Goal: Information Seeking & Learning: Learn about a topic

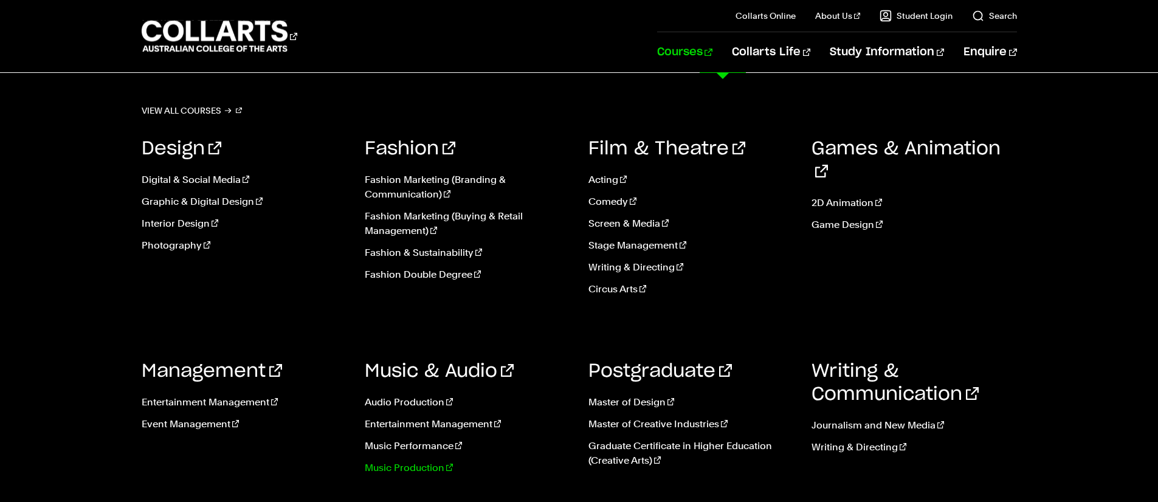
click at [410, 472] on link "Music Production" at bounding box center [467, 468] width 205 height 15
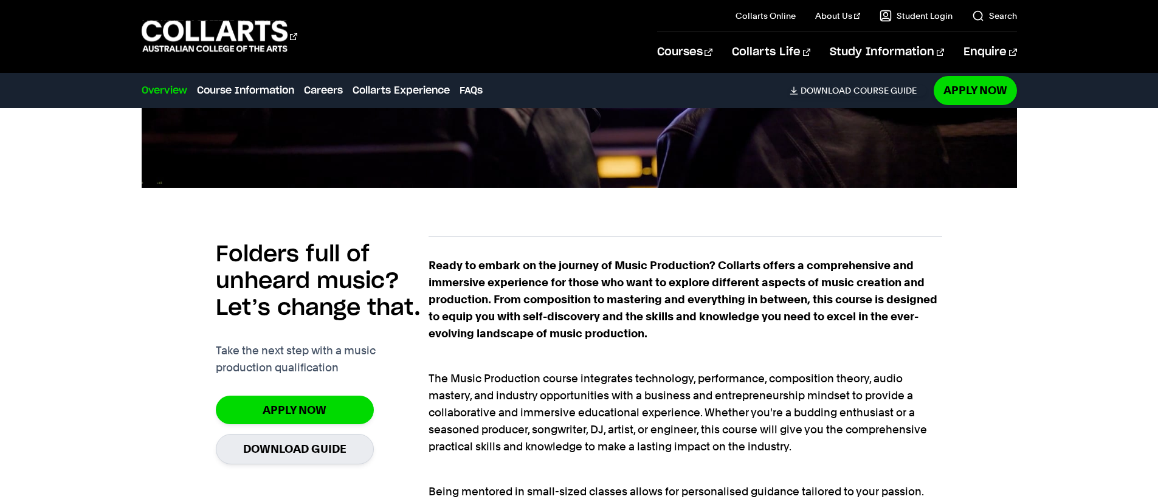
scroll to position [878, 0]
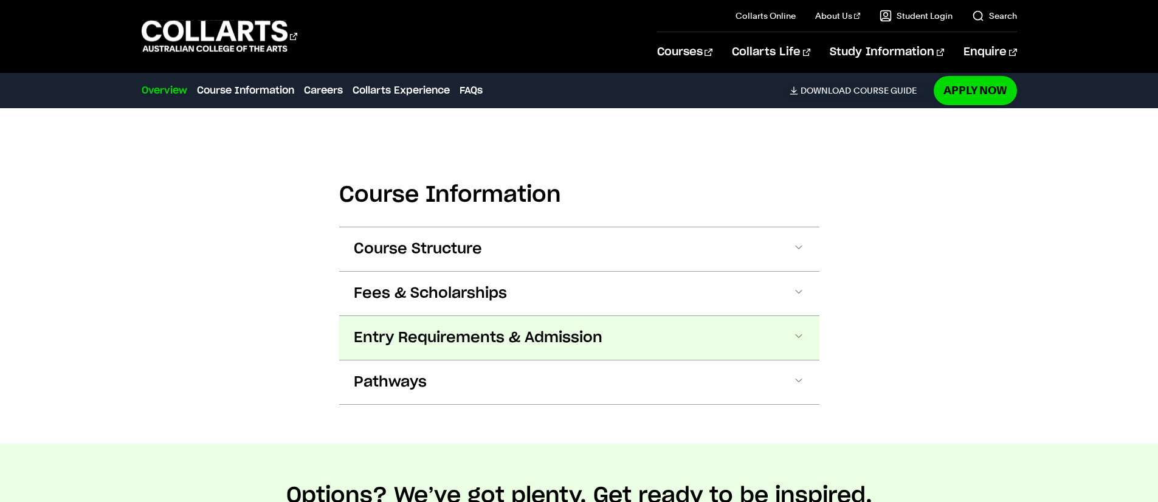
click at [519, 328] on span "Entry Requirements & Admission" at bounding box center [478, 337] width 249 height 19
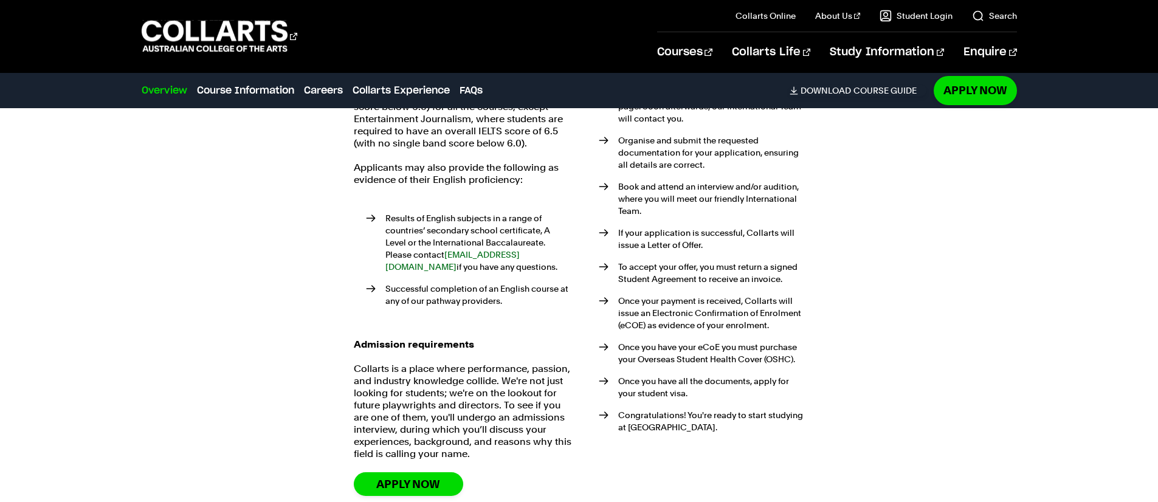
scroll to position [2008, 0]
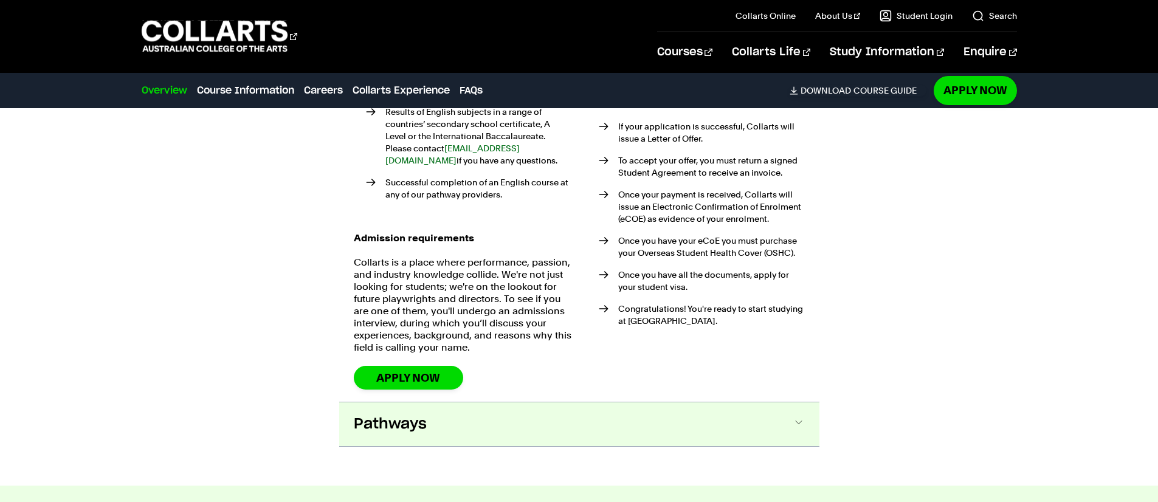
click at [555, 402] on button "Pathways" at bounding box center [579, 424] width 480 height 44
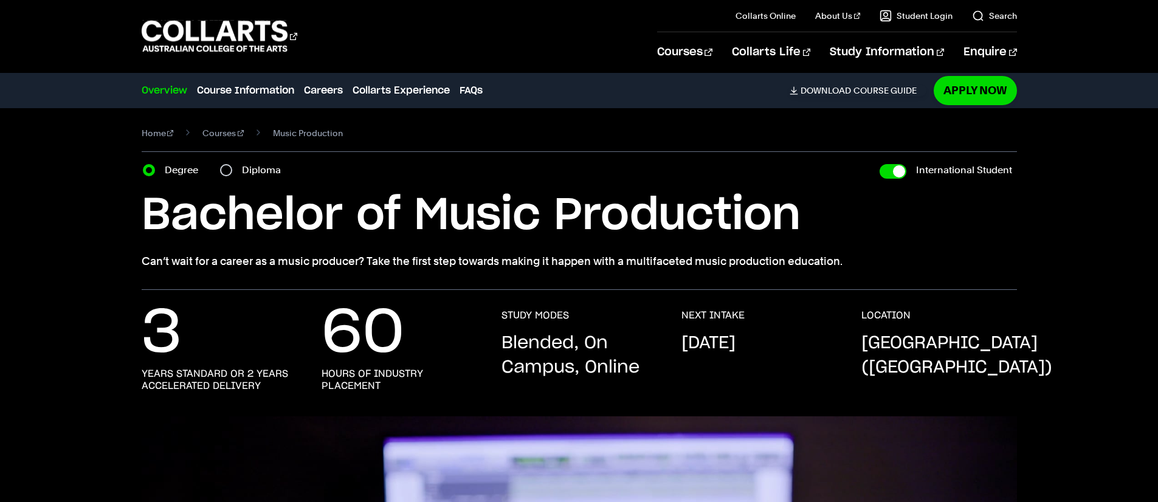
scroll to position [0, 0]
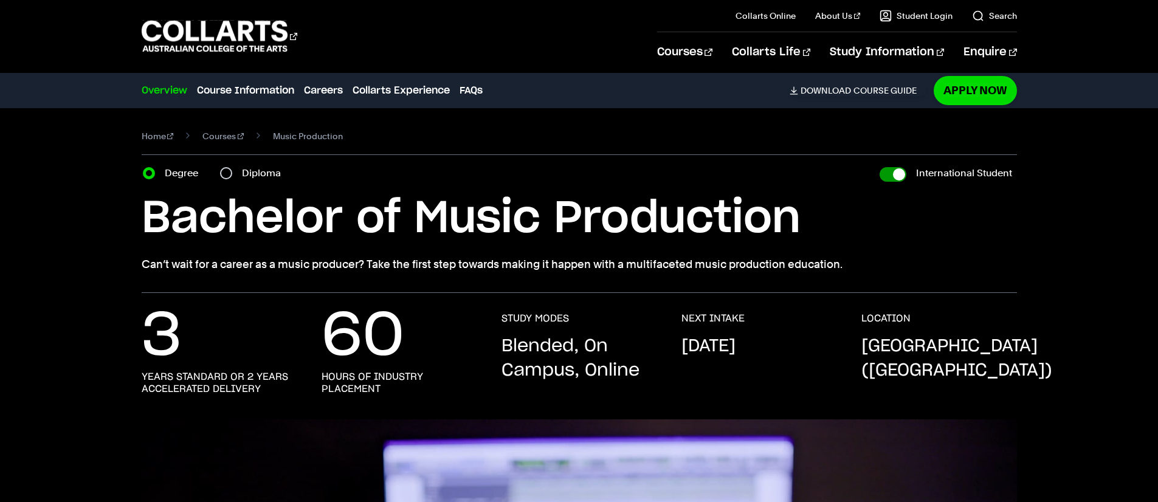
click at [897, 174] on input "International Student" at bounding box center [893, 174] width 27 height 15
checkbox input "false"
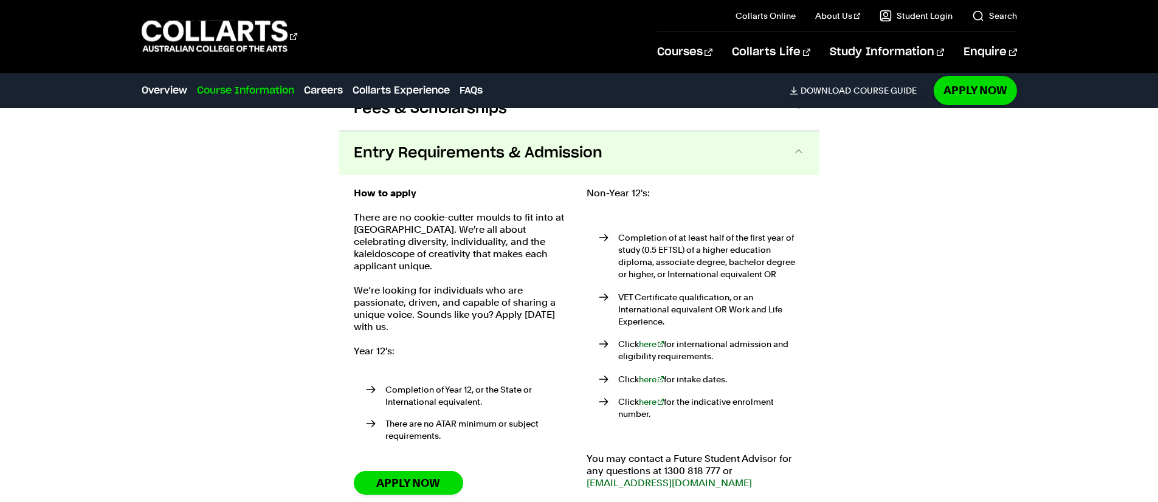
scroll to position [1457, 0]
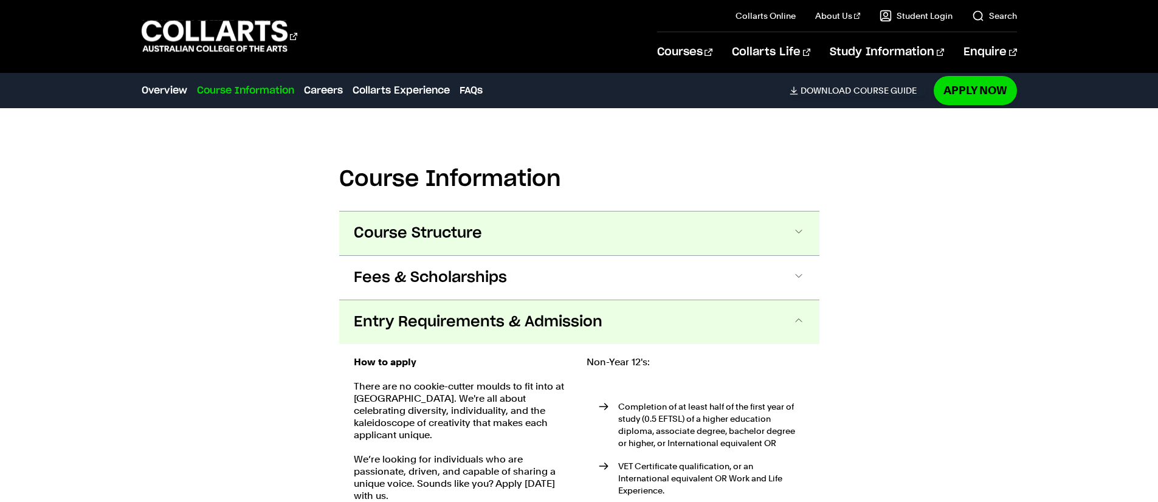
click at [543, 216] on button "Course Structure" at bounding box center [579, 234] width 480 height 44
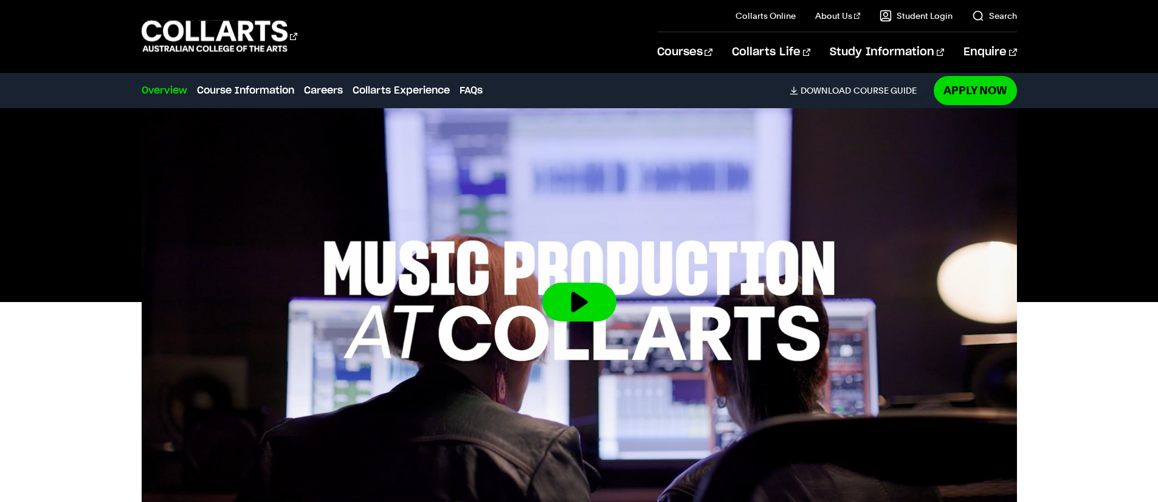
scroll to position [0, 0]
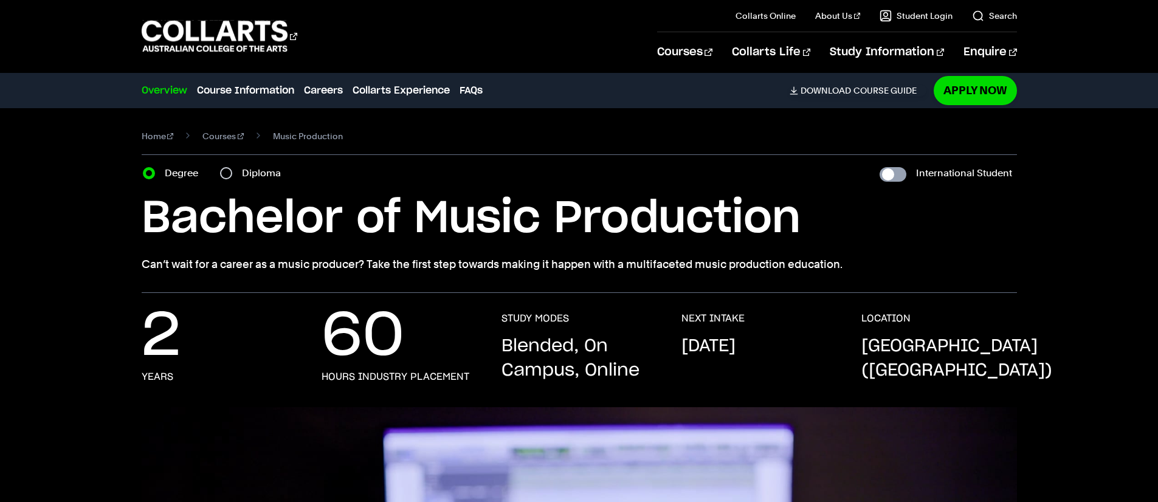
click at [894, 176] on input "International Student" at bounding box center [893, 174] width 27 height 15
checkbox input "true"
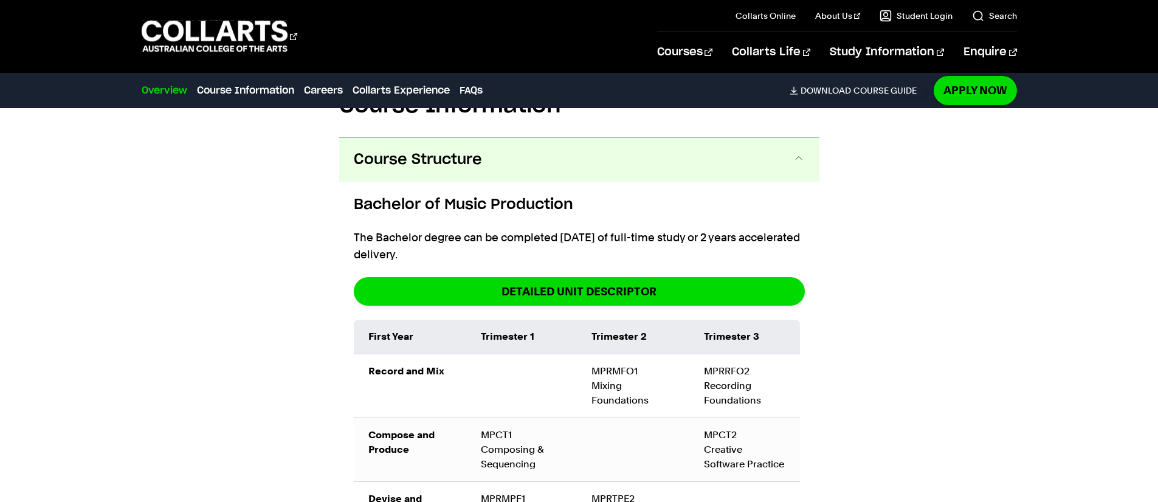
scroll to position [1587, 0]
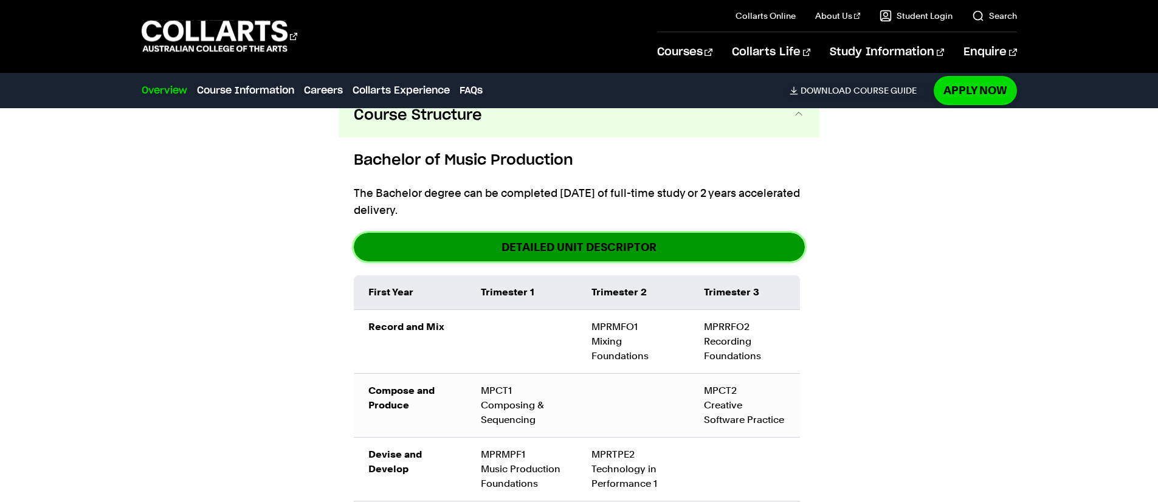
click at [581, 233] on link "DETAILED UNIT DESCRIPTOR" at bounding box center [579, 247] width 451 height 29
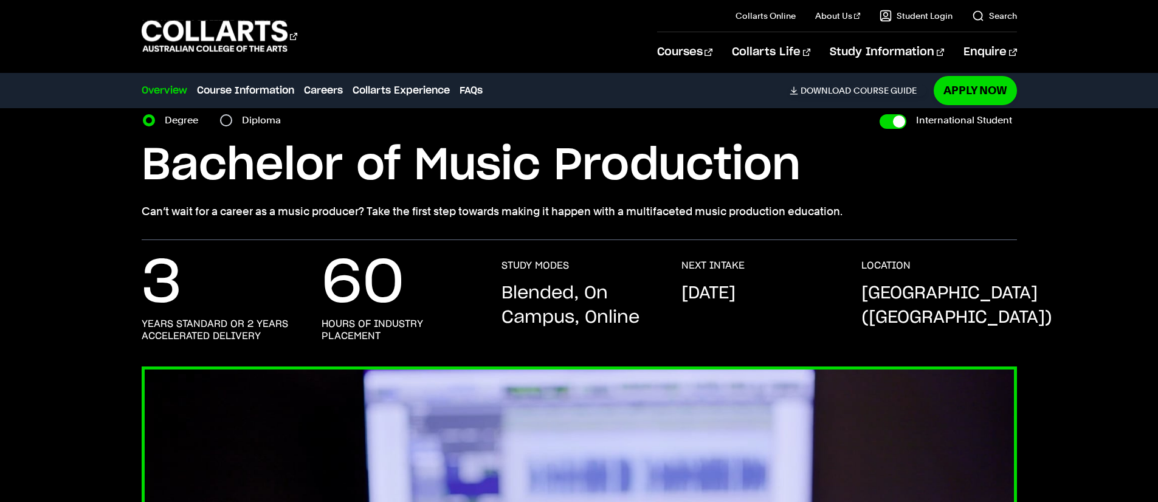
scroll to position [0, 0]
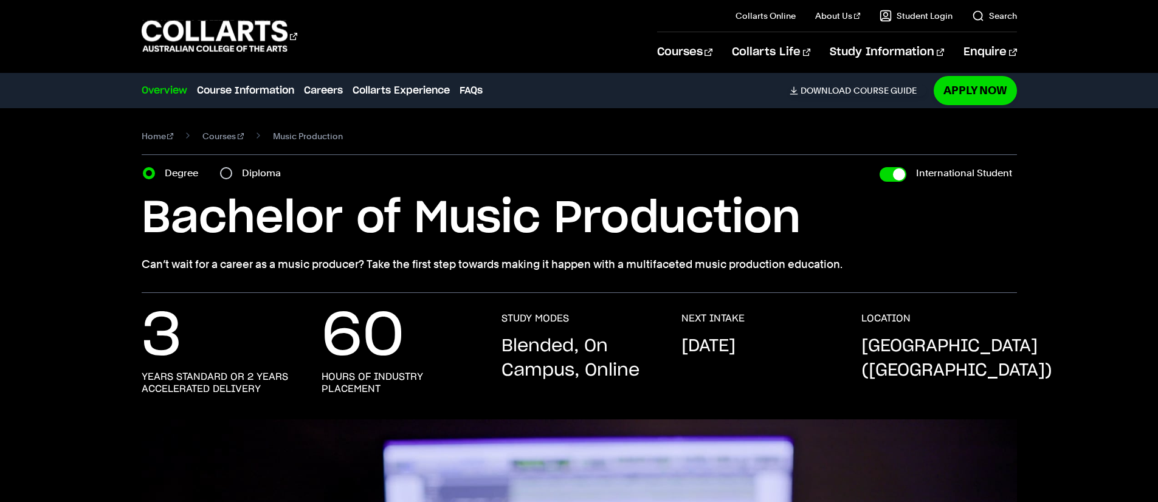
click at [963, 170] on label "International Student" at bounding box center [964, 173] width 96 height 17
click at [906, 170] on input "International Student" at bounding box center [893, 174] width 27 height 15
checkbox input "false"
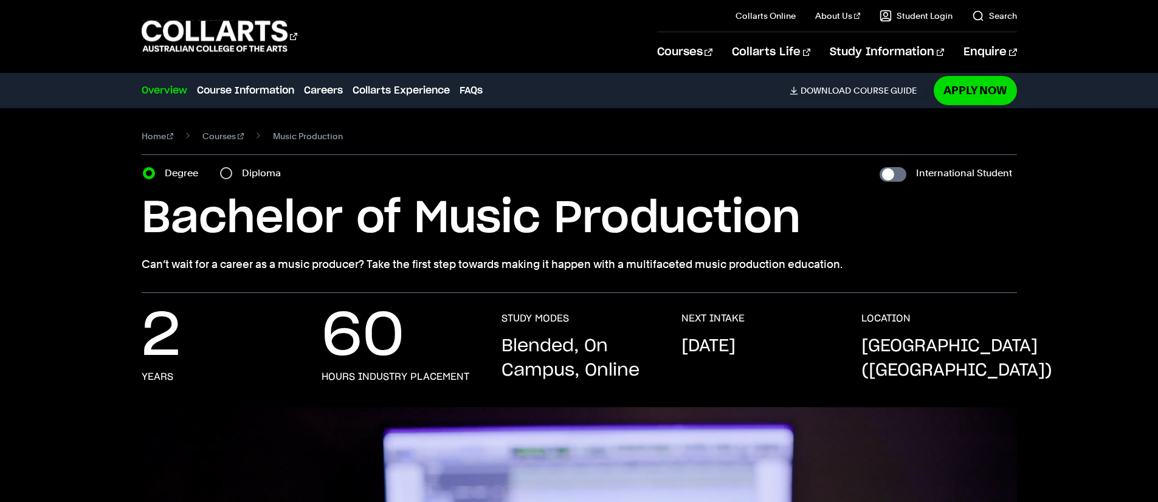
click at [948, 172] on label "International Student" at bounding box center [964, 173] width 96 height 17
click at [906, 172] on input "International Student" at bounding box center [893, 174] width 27 height 15
checkbox input "true"
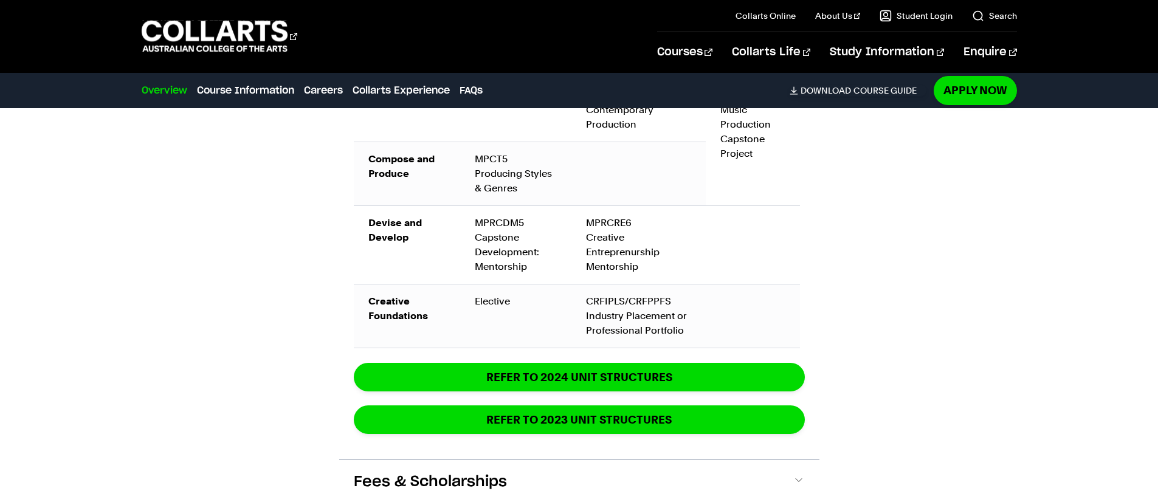
scroll to position [2477, 0]
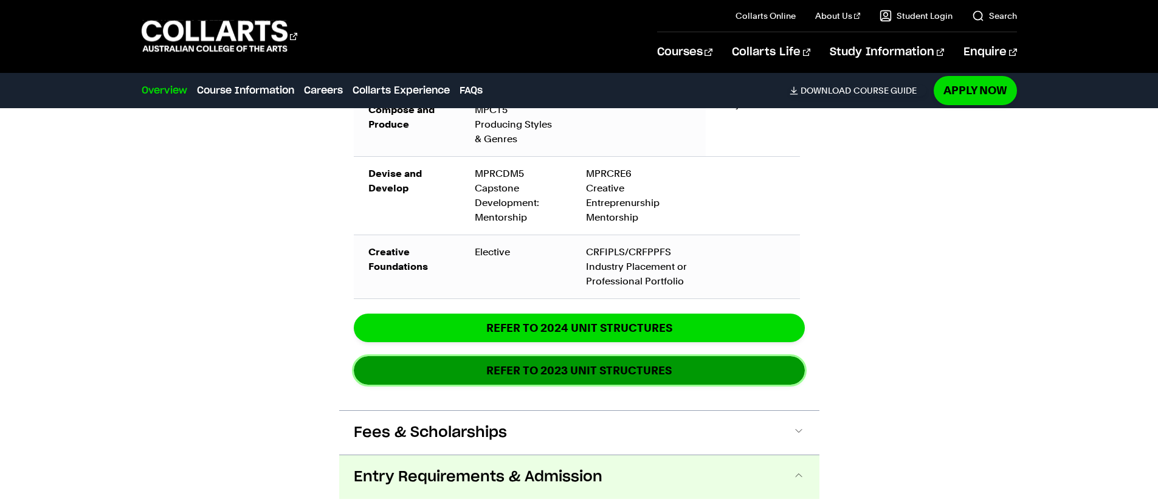
click at [639, 361] on link "REFER TO 2023 UNIT STRUCTURES" at bounding box center [579, 370] width 451 height 29
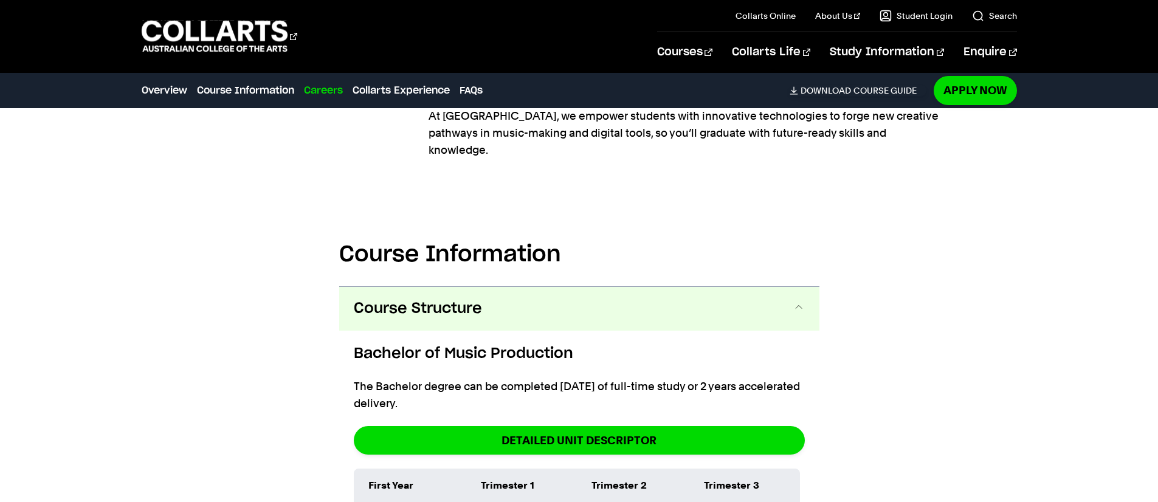
scroll to position [1396, 0]
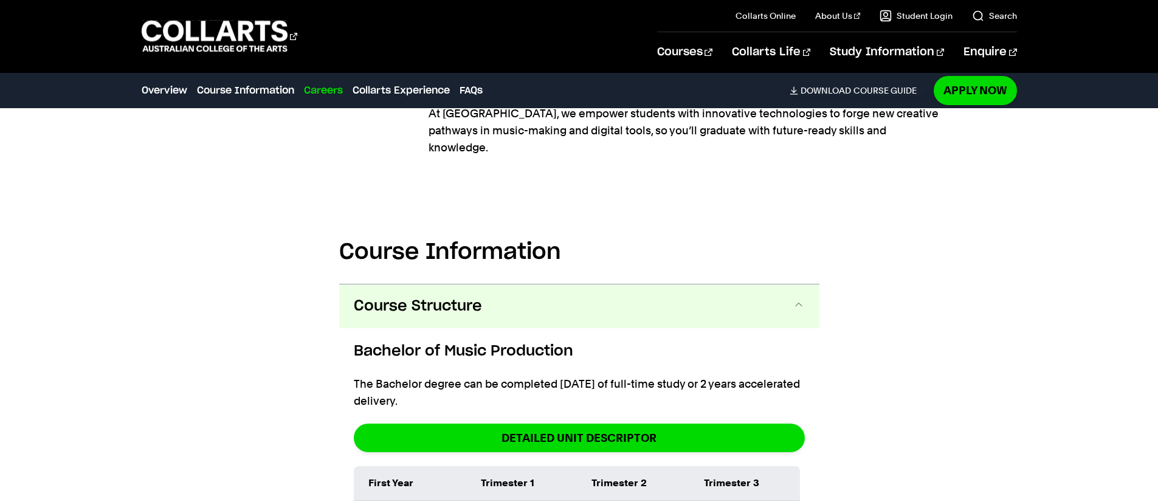
click at [470, 297] on span "Course Structure" at bounding box center [418, 306] width 128 height 19
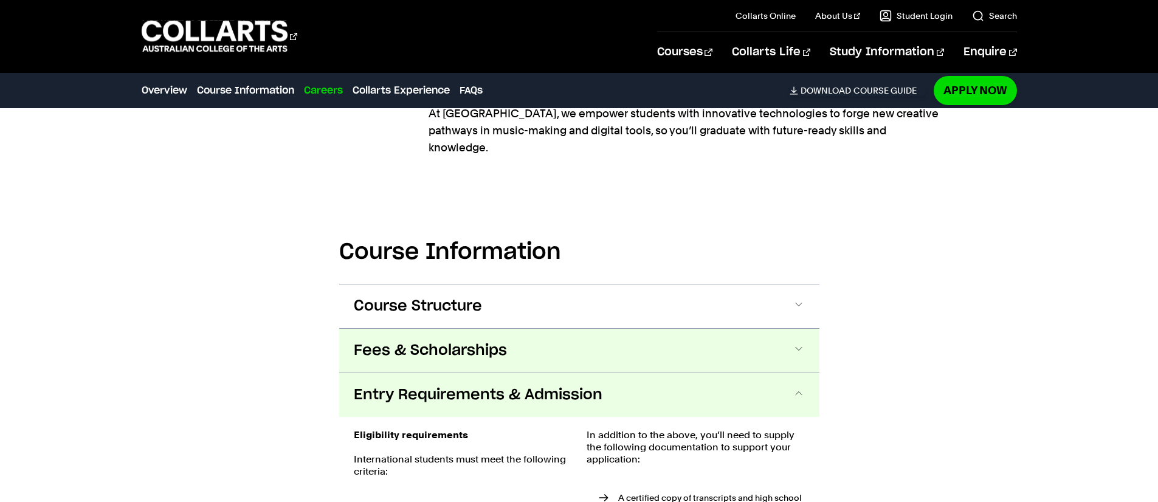
click at [471, 329] on button "Fees & Scholarships" at bounding box center [579, 351] width 480 height 44
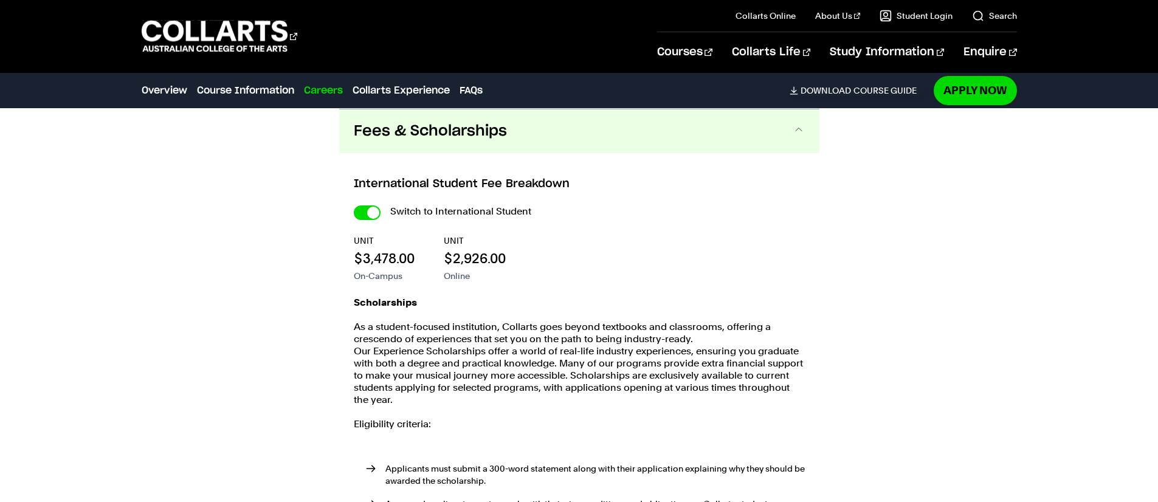
scroll to position [1624, 0]
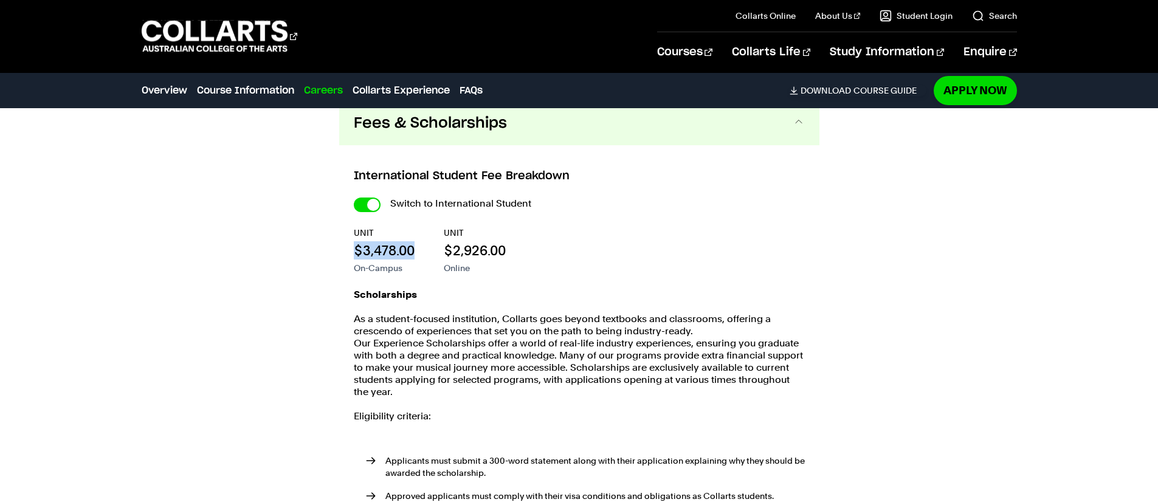
drag, startPoint x: 419, startPoint y: 236, endPoint x: 353, endPoint y: 233, distance: 66.3
click at [354, 233] on div "UNIT $3,478.00 On-Campus UNIT $2,926.00 Online" at bounding box center [579, 250] width 451 height 47
copy p "$3,478.00"
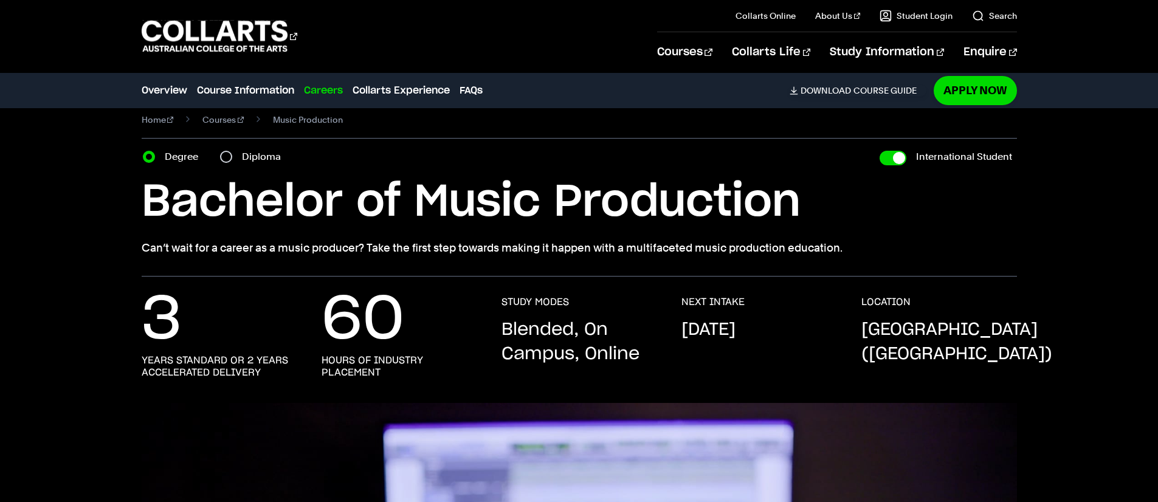
scroll to position [18, 0]
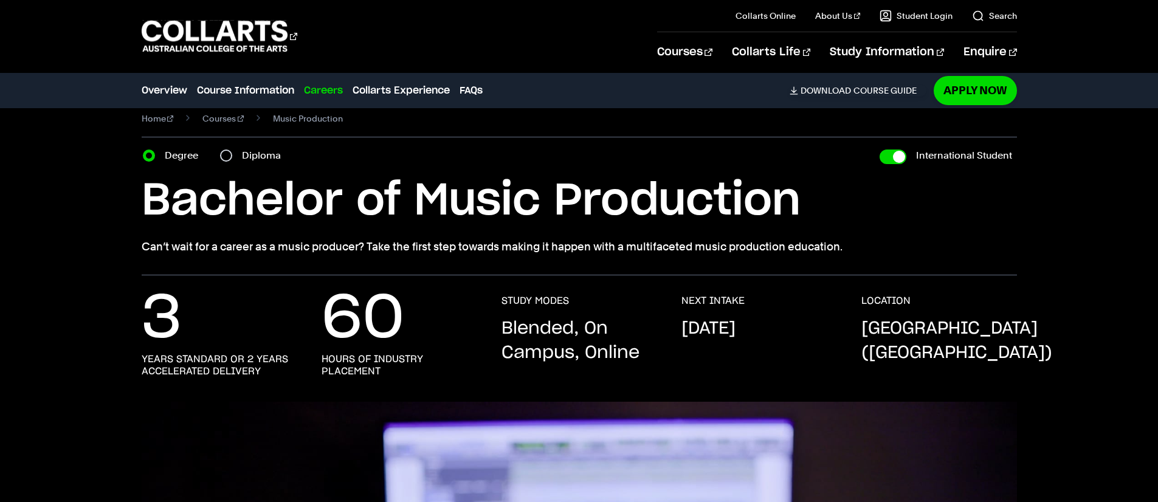
click at [1119, 204] on div "Home Courses Music Production Course variant Degree Diploma International Stude…" at bounding box center [579, 183] width 1158 height 185
